Goal: Information Seeking & Learning: Check status

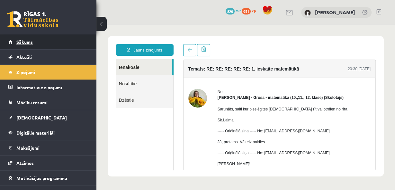
click at [34, 43] on link "Sākums" at bounding box center [48, 41] width 80 height 15
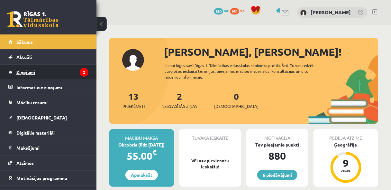
click at [37, 70] on legend "Ziņojumi 2" at bounding box center [52, 72] width 72 height 15
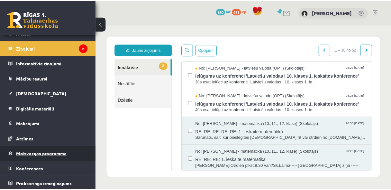
scroll to position [24, 0]
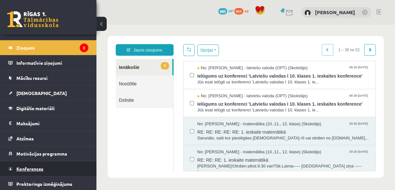
click at [48, 164] on link "Konferences" at bounding box center [48, 168] width 80 height 15
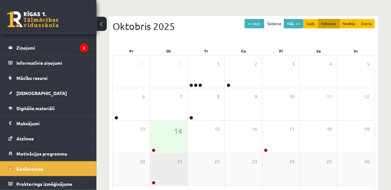
scroll to position [68, 0]
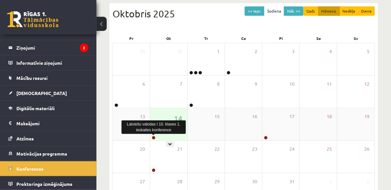
click at [154, 137] on link at bounding box center [154, 138] width 4 height 4
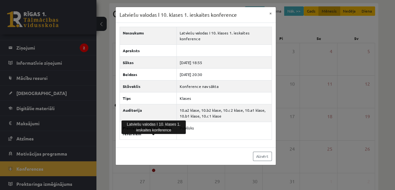
click at [357, 38] on div "Latviešu valodas I 10. klases 1. ieskaites konference × Nosaukums Latviešu valo…" at bounding box center [197, 95] width 395 height 190
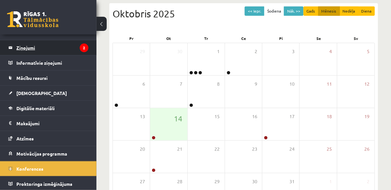
click at [35, 45] on legend "Ziņojumi 2" at bounding box center [52, 47] width 72 height 15
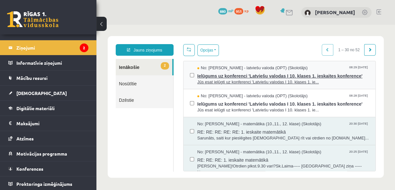
click at [203, 76] on span "Ielūgums uz konferenci 'Latviešu valodas I 10. klases 1. ieskaites konference'" at bounding box center [283, 75] width 172 height 8
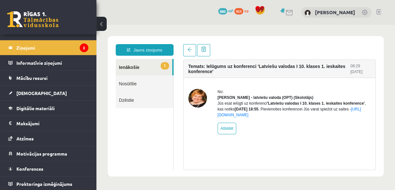
click at [158, 67] on link "1 Ienākošie" at bounding box center [144, 67] width 57 height 16
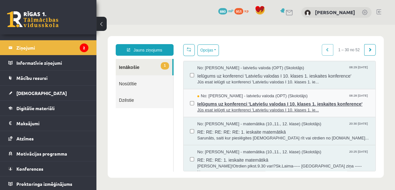
click at [236, 96] on span "No: Laila Jirgensone - latviešu valoda (OPT) (Skolotājs)" at bounding box center [252, 96] width 110 height 6
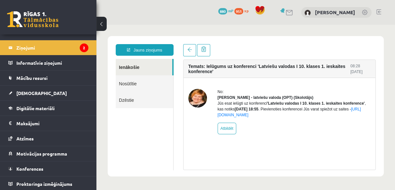
click at [140, 66] on link "Ienākošie" at bounding box center [144, 67] width 57 height 16
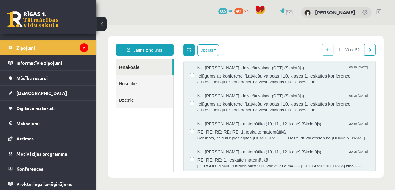
click at [191, 52] on link at bounding box center [189, 50] width 12 height 12
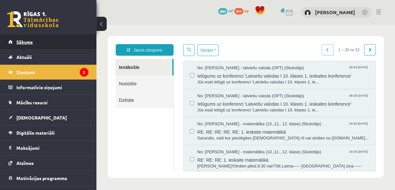
click at [35, 42] on link "Sākums" at bounding box center [48, 41] width 80 height 15
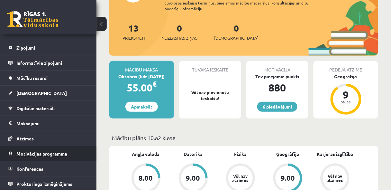
scroll to position [68, 0]
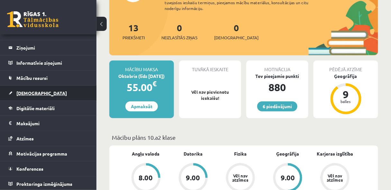
click at [31, 94] on span "[DEMOGRAPHIC_DATA]" at bounding box center [41, 93] width 50 height 6
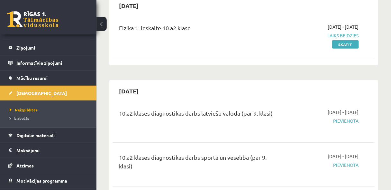
click at [22, 118] on span "Izlabotās" at bounding box center [19, 117] width 19 height 5
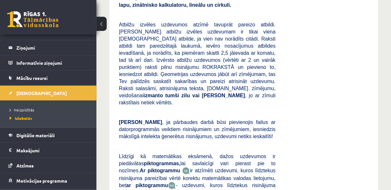
scroll to position [1413, 0]
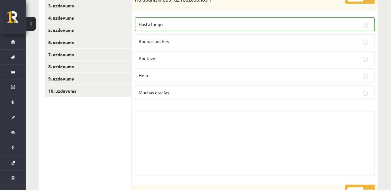
scroll to position [137, 0]
click at [75, 91] on link "10. uzdevums" at bounding box center [88, 91] width 86 height 12
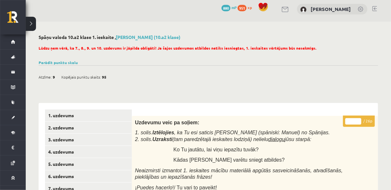
scroll to position [0, 0]
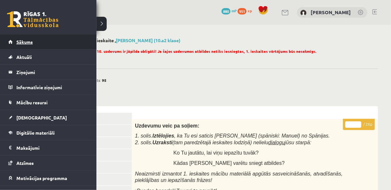
click at [29, 39] on span "Sākums" at bounding box center [24, 42] width 16 height 6
